Goal: Transaction & Acquisition: Obtain resource

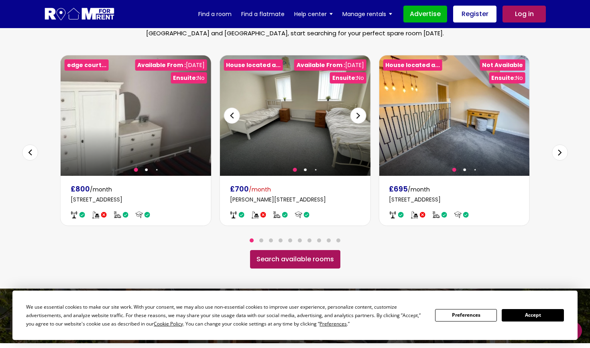
scroll to position [497, 0]
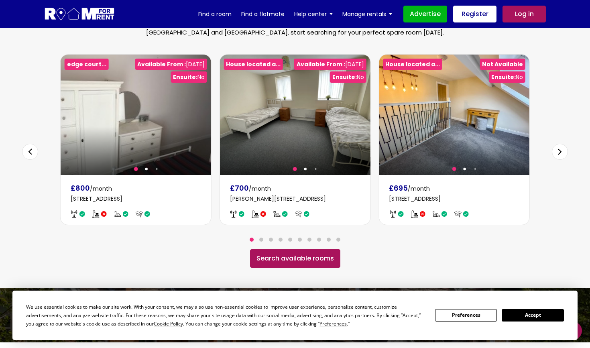
click at [561, 144] on div "Next slide" at bounding box center [560, 152] width 16 height 16
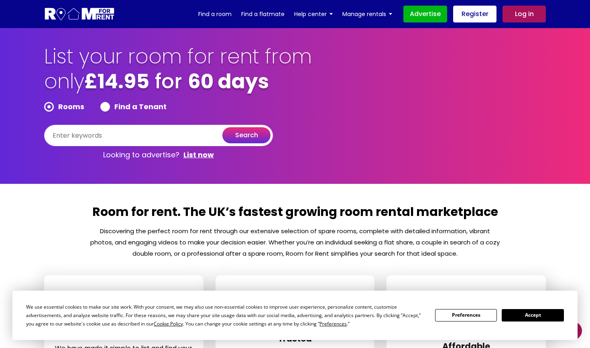
scroll to position [0, 0]
click at [186, 135] on input "text" at bounding box center [158, 135] width 229 height 21
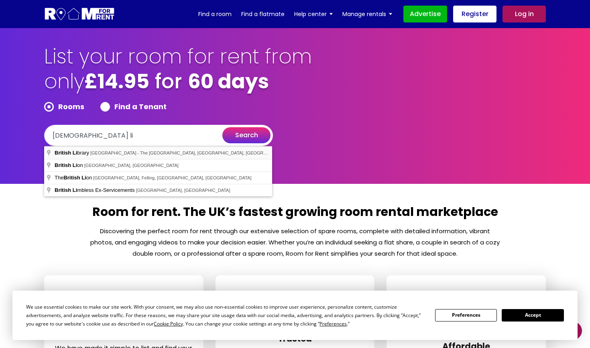
type input "[GEOGRAPHIC_DATA], [GEOGRAPHIC_DATA] - [GEOGRAPHIC_DATA], [GEOGRAPHIC_DATA], [G…"
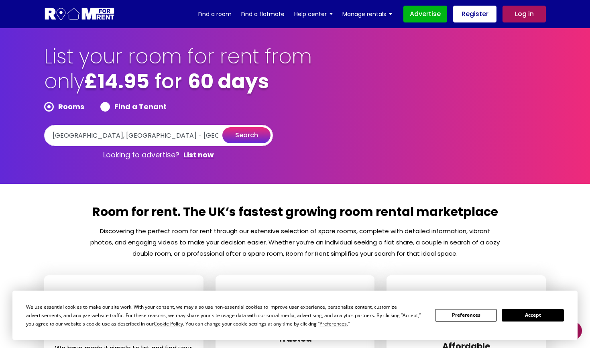
click at [238, 132] on button "search" at bounding box center [246, 135] width 48 height 16
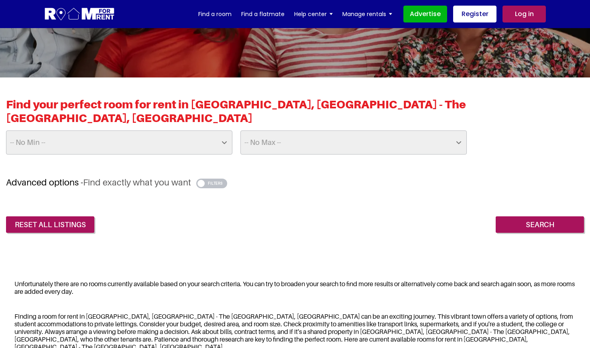
scroll to position [130, 0]
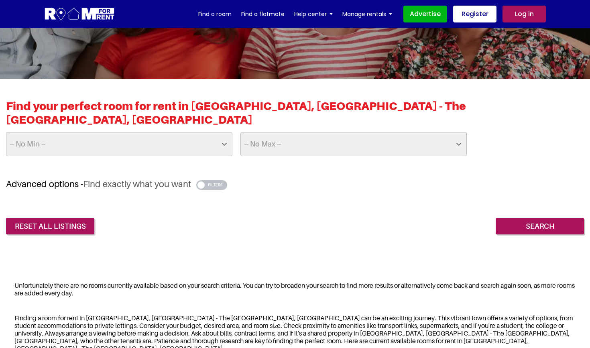
click at [181, 132] on select "-- No Min -- £25 £50 £75 £100 £125 £150 £175 £200 £225 £250 £275 £300 £325 £350…" at bounding box center [119, 144] width 226 height 24
click at [538, 226] on input "Search" at bounding box center [540, 226] width 88 height 17
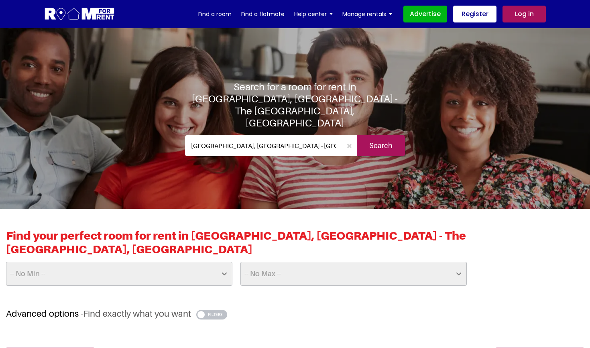
click at [350, 142] on icon "button" at bounding box center [349, 145] width 5 height 6
click at [331, 136] on input "text" at bounding box center [271, 145] width 172 height 21
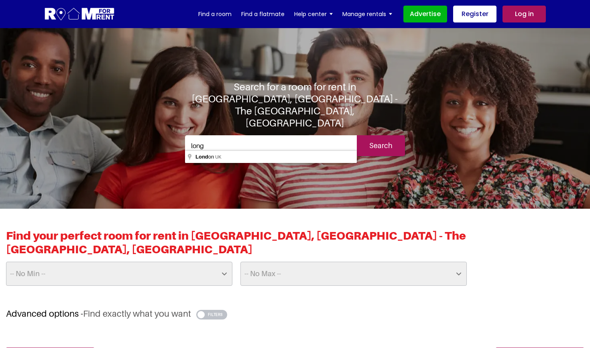
type input "[GEOGRAPHIC_DATA], [GEOGRAPHIC_DATA]"
drag, startPoint x: 331, startPoint y: 136, endPoint x: 311, endPoint y: 159, distance: 31.0
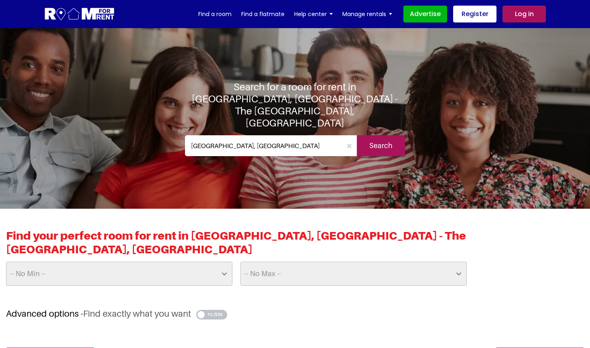
click at [392, 139] on input "Search" at bounding box center [381, 145] width 48 height 21
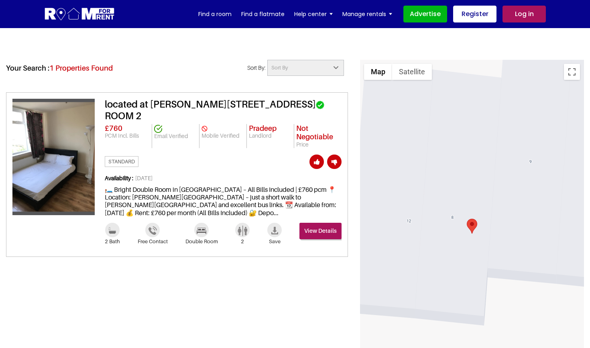
scroll to position [352, 0]
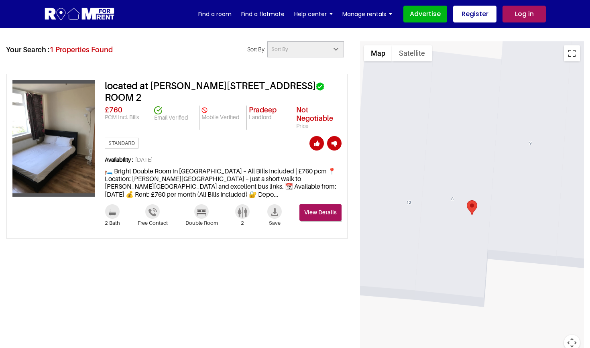
click at [570, 51] on button "Toggle fullscreen view" at bounding box center [572, 53] width 16 height 16
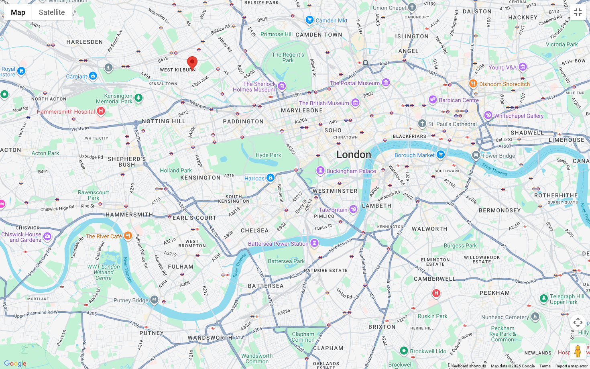
drag, startPoint x: 391, startPoint y: 210, endPoint x: 341, endPoint y: 186, distance: 55.8
click at [341, 186] on div at bounding box center [295, 184] width 590 height 369
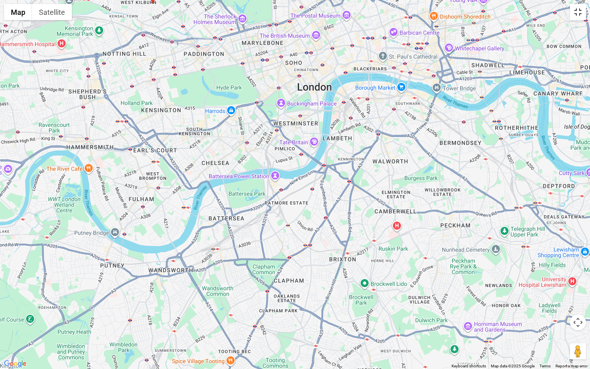
click at [578, 19] on button "Toggle fullscreen view" at bounding box center [578, 12] width 16 height 16
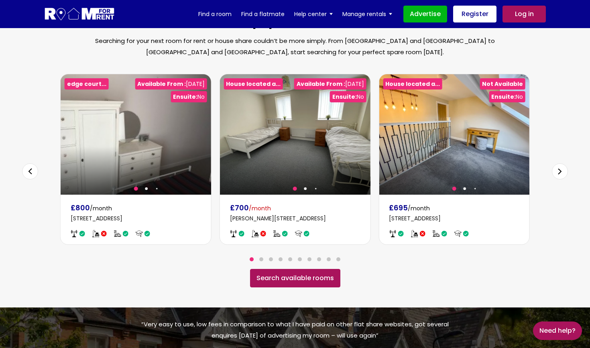
scroll to position [478, 0]
